Goal: Find specific page/section: Find specific page/section

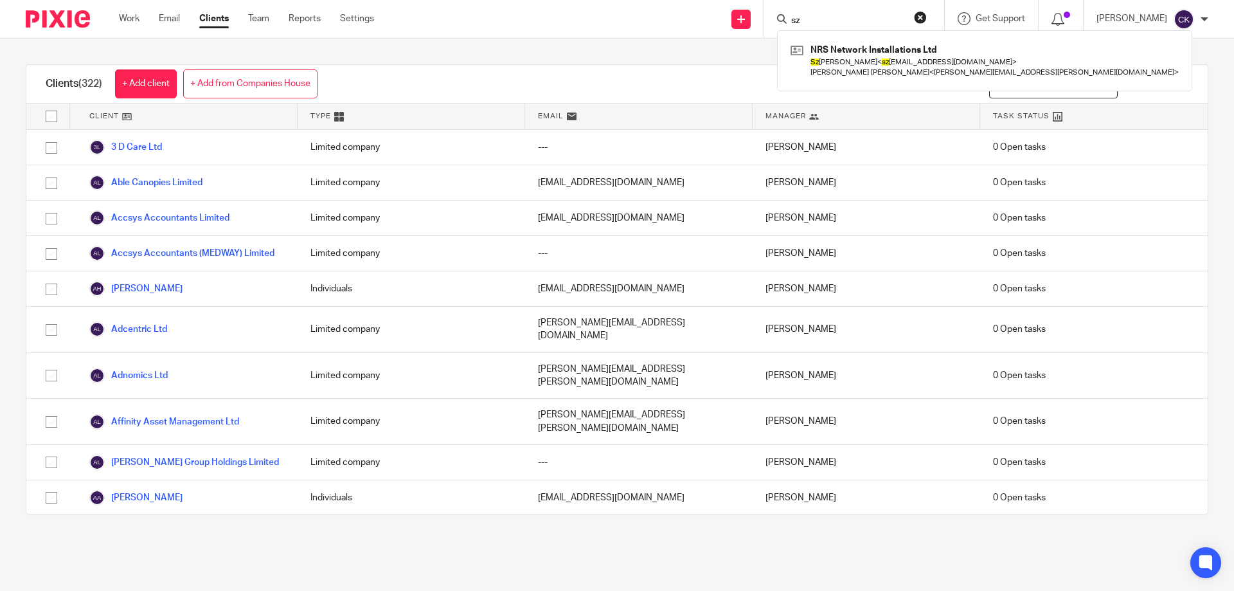
click at [923, 17] on form "sz" at bounding box center [858, 19] width 137 height 16
click at [927, 17] on button "reset" at bounding box center [920, 17] width 13 height 13
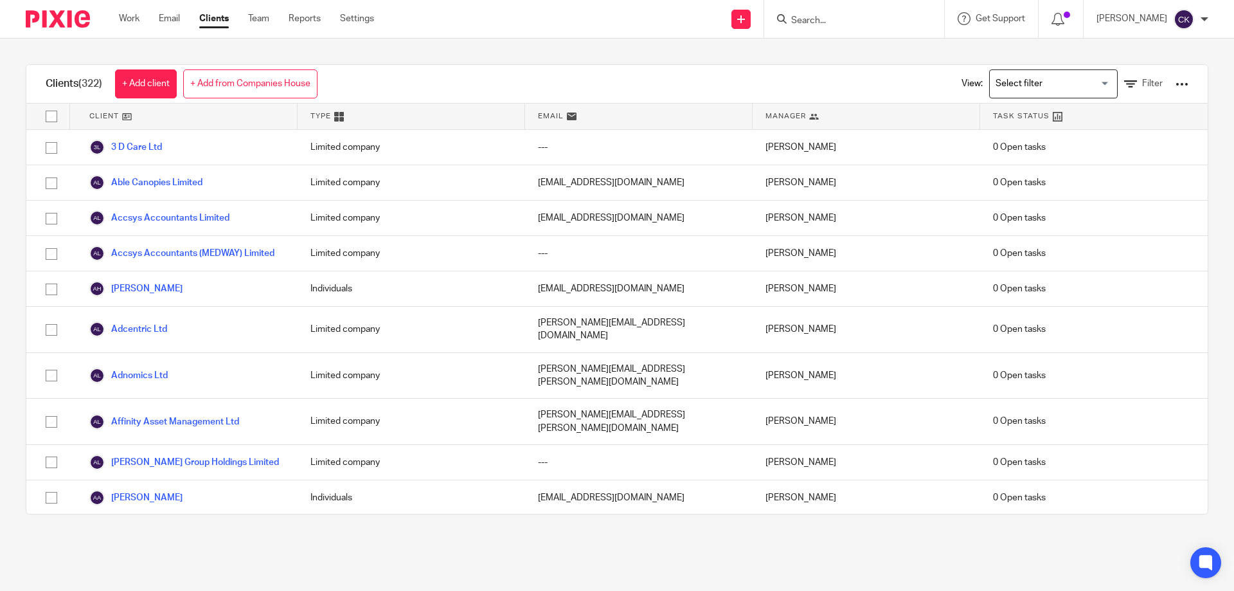
click at [906, 15] on input "Search" at bounding box center [848, 21] width 116 height 12
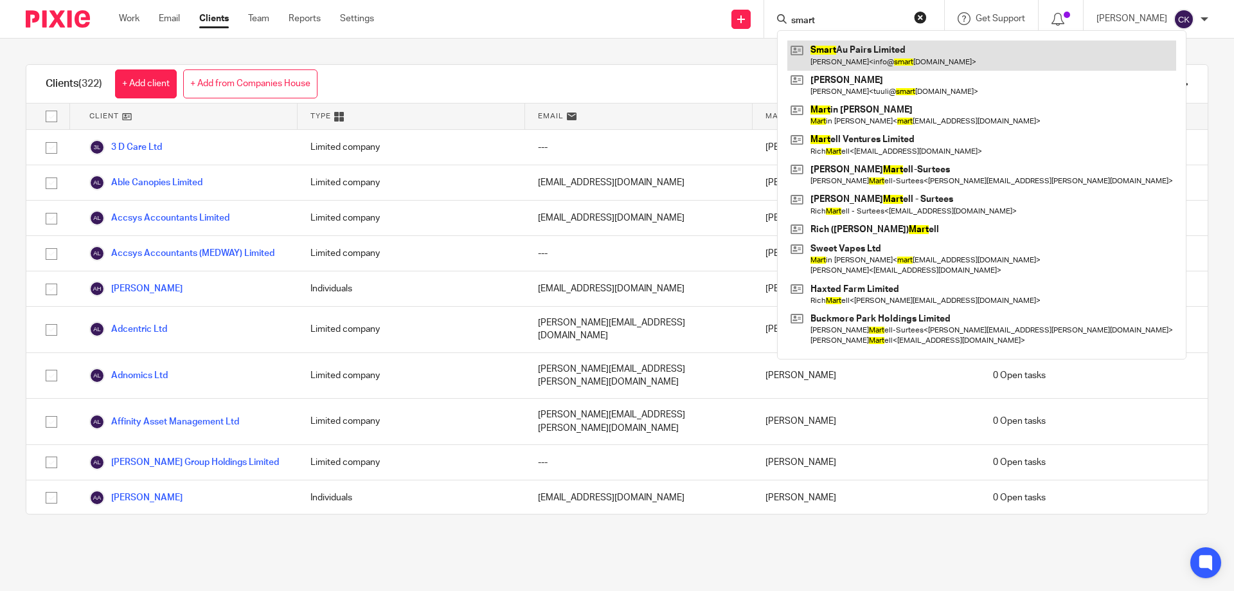
type input "smart"
click at [933, 49] on link at bounding box center [981, 55] width 389 height 30
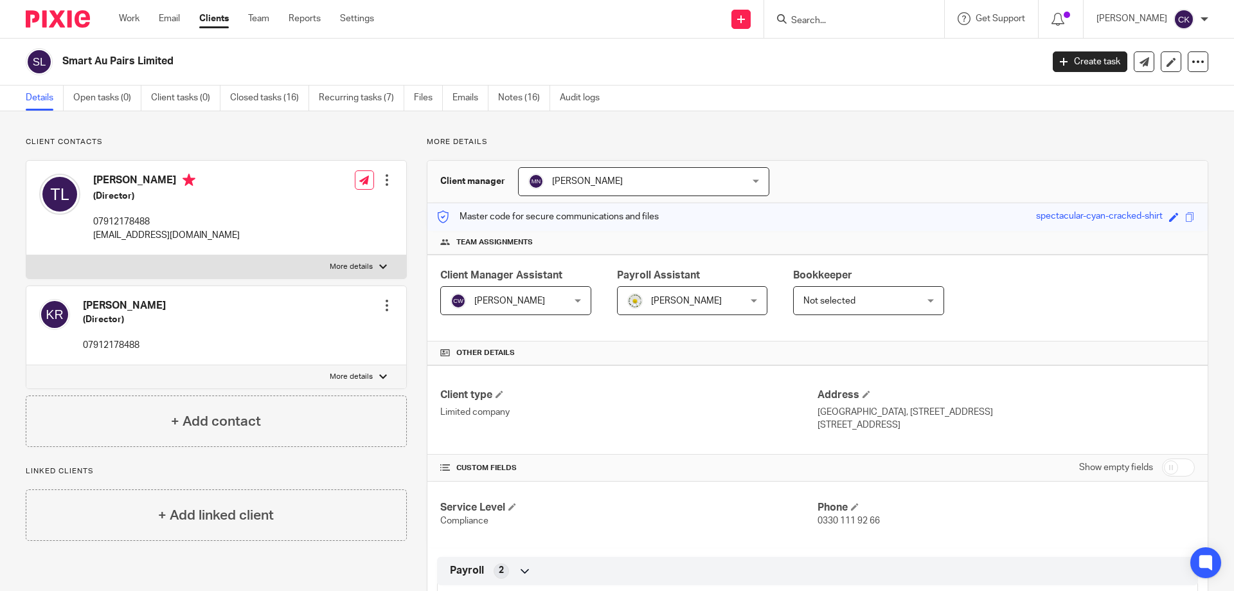
click at [828, 21] on input "Search" at bounding box center [848, 21] width 116 height 12
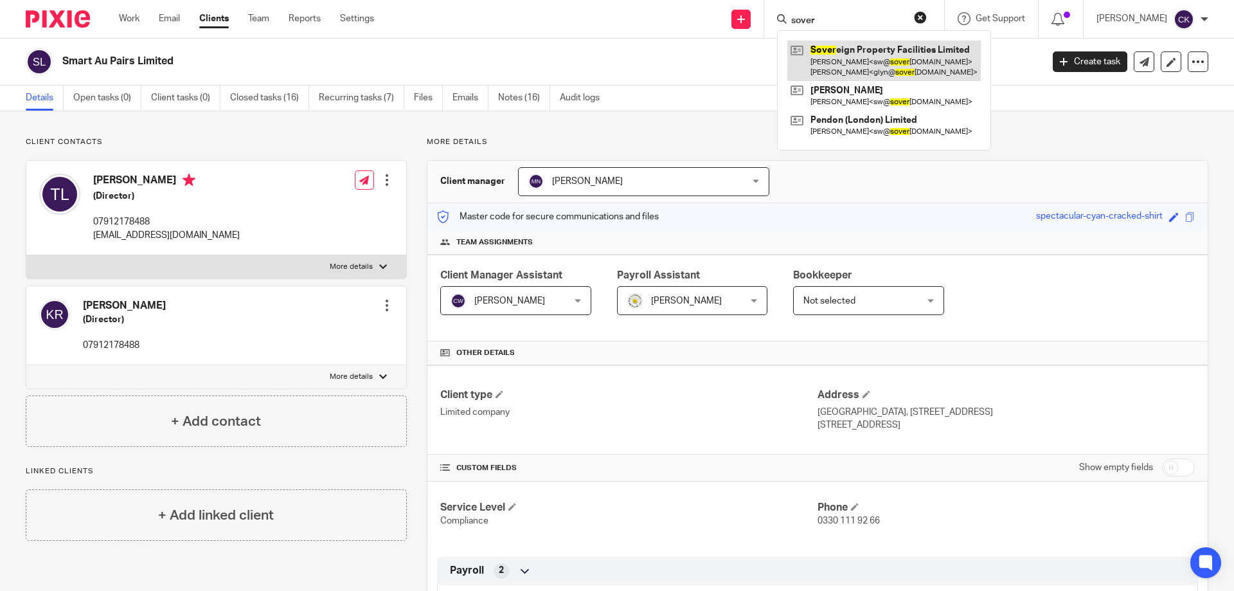
type input "sover"
click at [833, 49] on link at bounding box center [883, 60] width 193 height 40
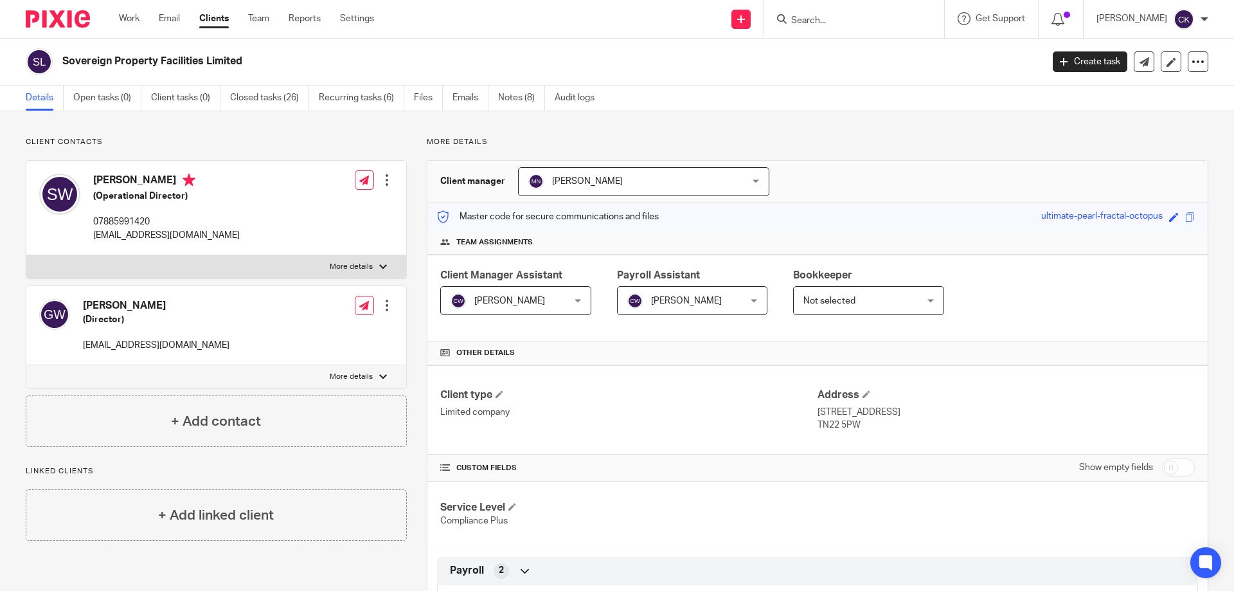
click at [842, 14] on form at bounding box center [858, 19] width 137 height 16
click at [833, 15] on input "Search" at bounding box center [848, 21] width 116 height 12
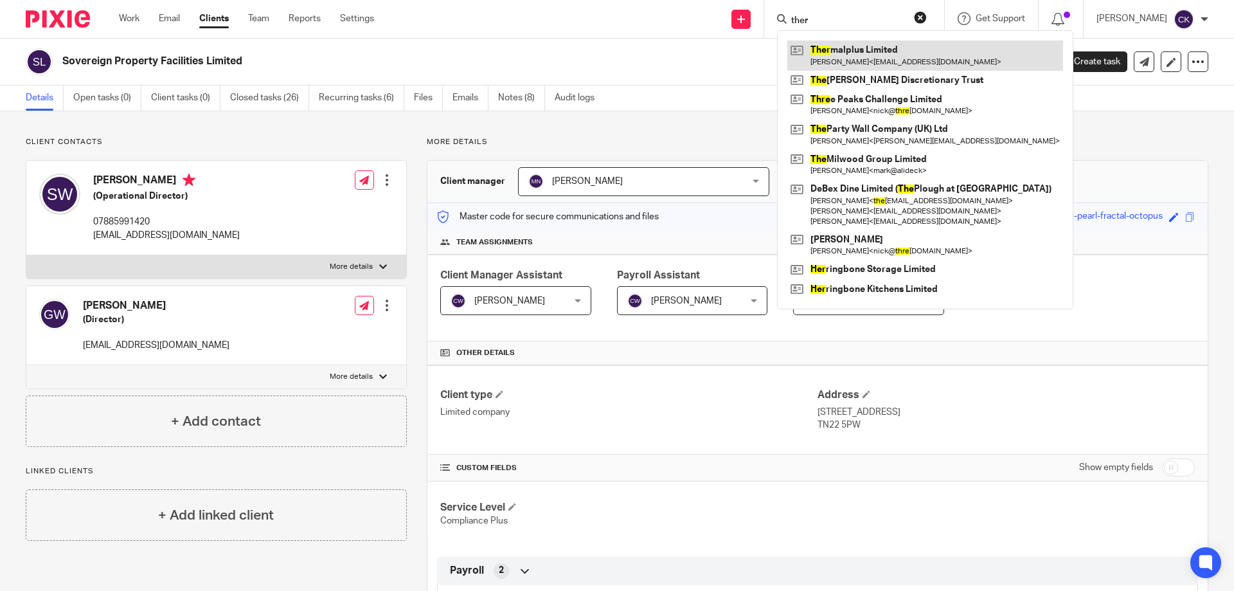
type input "ther"
click at [846, 54] on link at bounding box center [925, 55] width 276 height 30
